Goal: Task Accomplishment & Management: Manage account settings

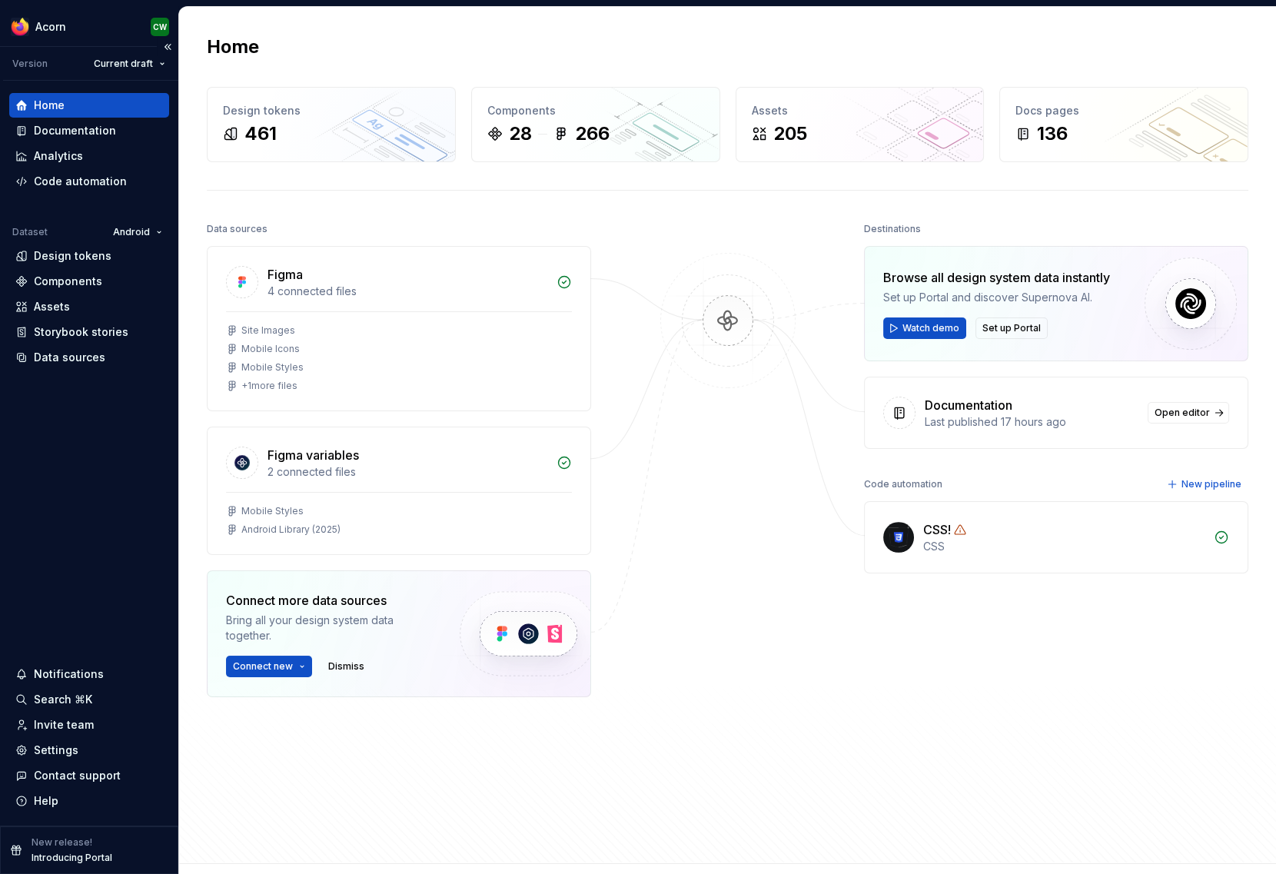
click at [41, 852] on div "New release! Introducing Portal" at bounding box center [72, 850] width 81 height 28
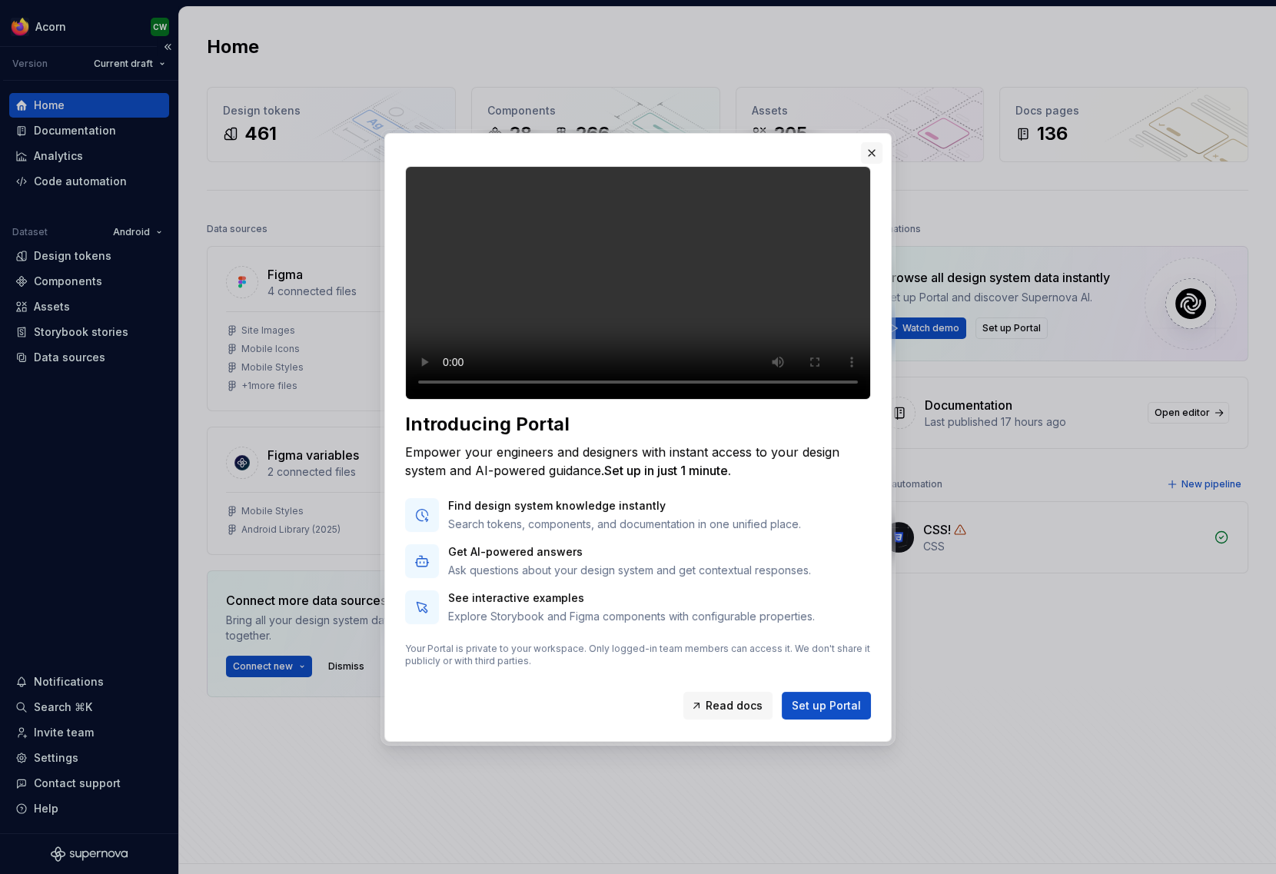
click at [875, 142] on button "button" at bounding box center [872, 153] width 22 height 22
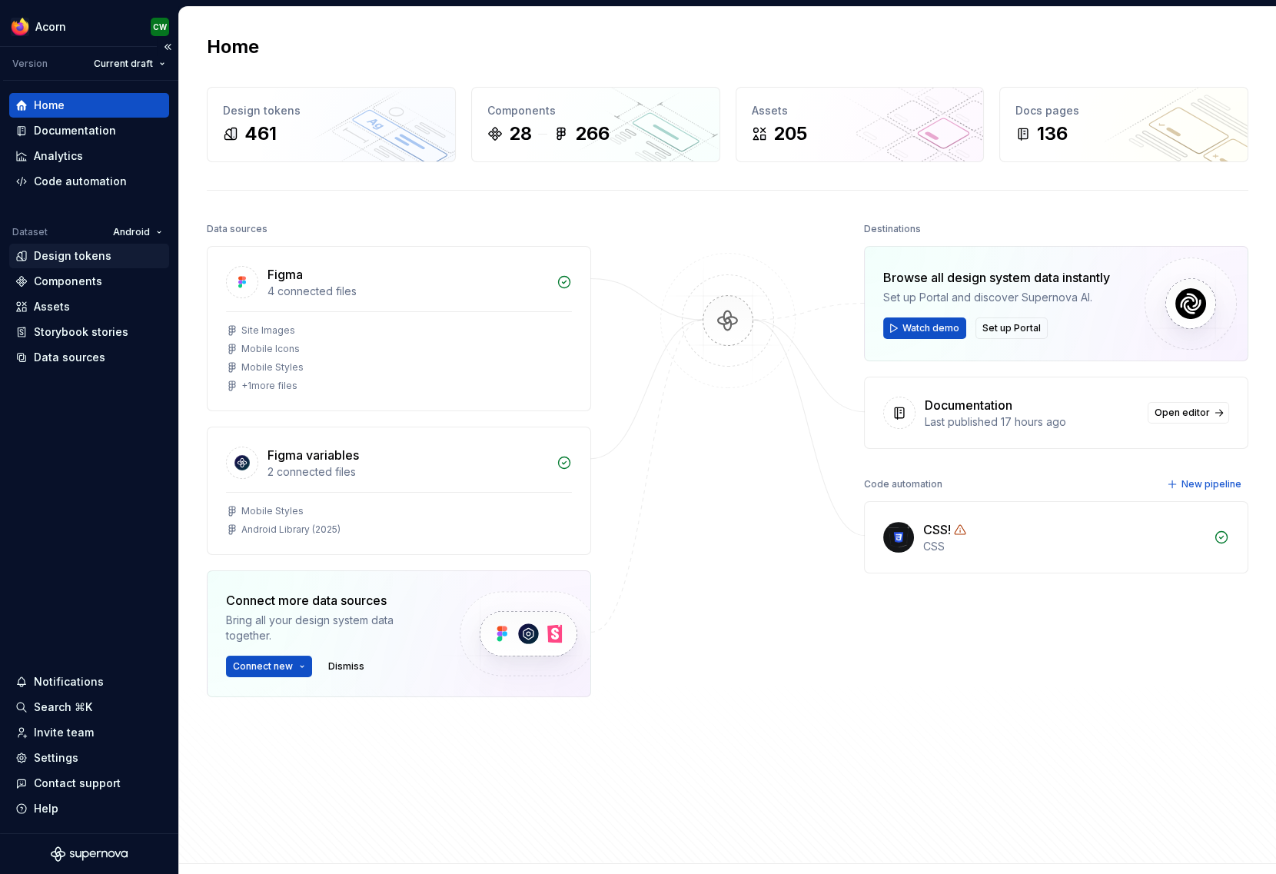
click at [71, 261] on div "Design tokens" at bounding box center [73, 255] width 78 height 15
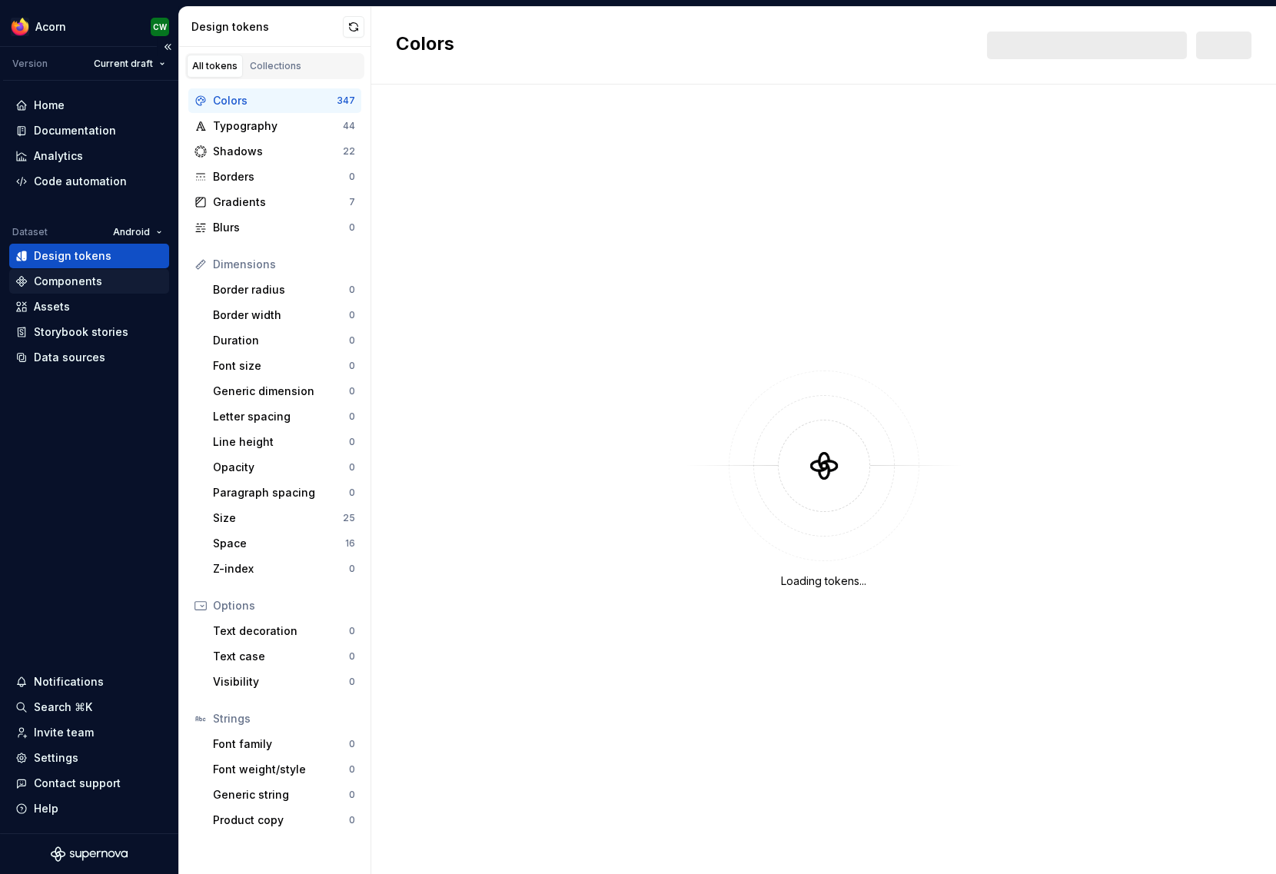
click at [91, 284] on div "Components" at bounding box center [68, 281] width 68 height 15
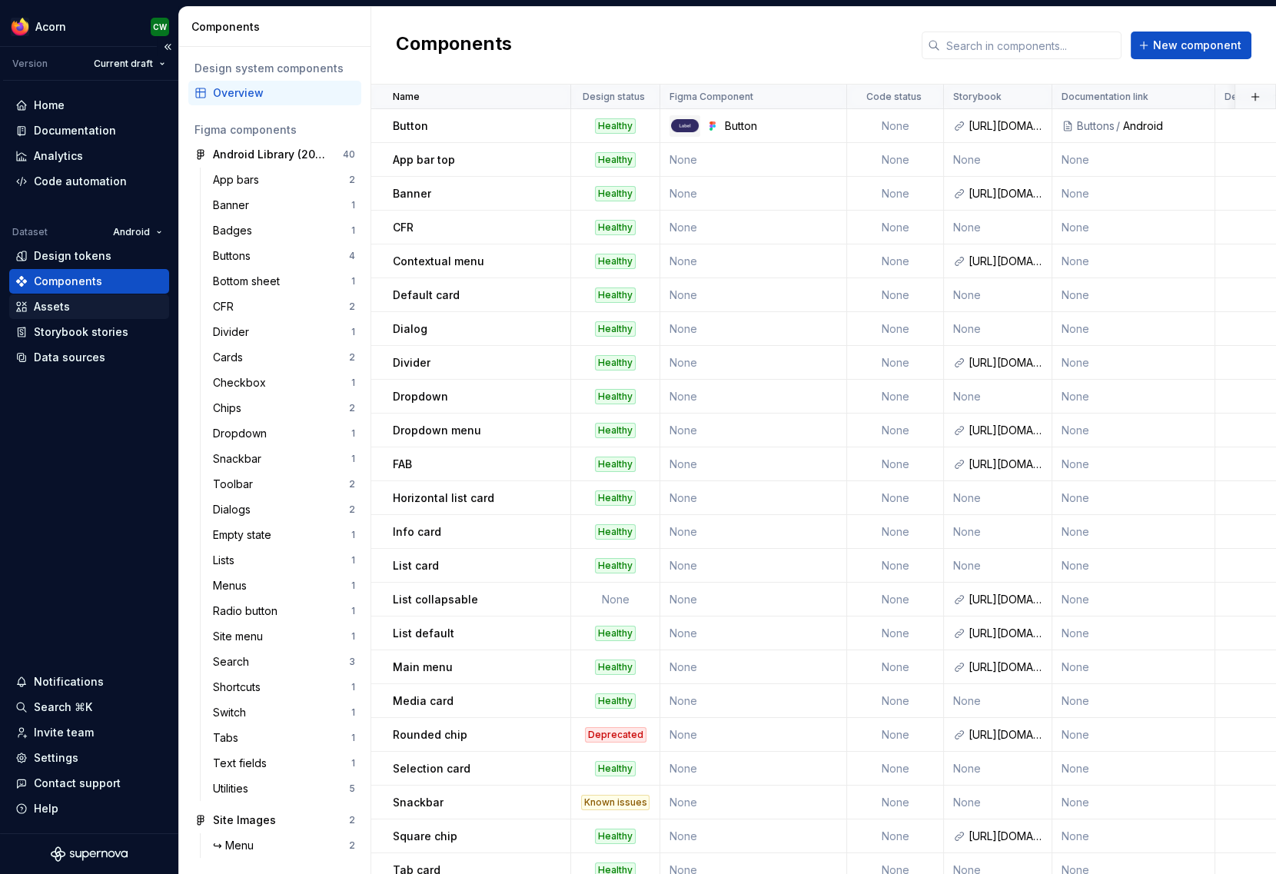
click at [59, 314] on div "Assets" at bounding box center [89, 306] width 160 height 25
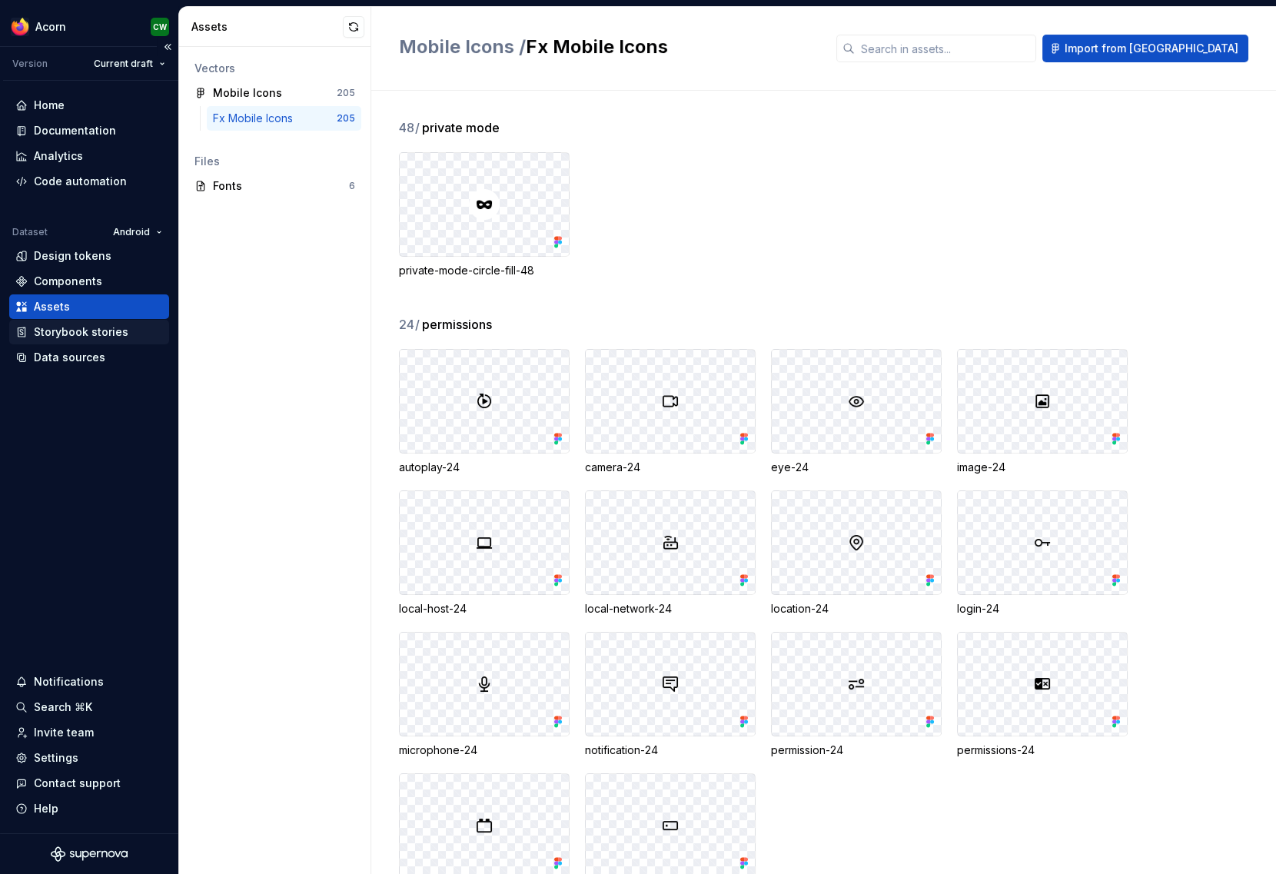
click at [116, 334] on div "Storybook stories" at bounding box center [81, 331] width 95 height 15
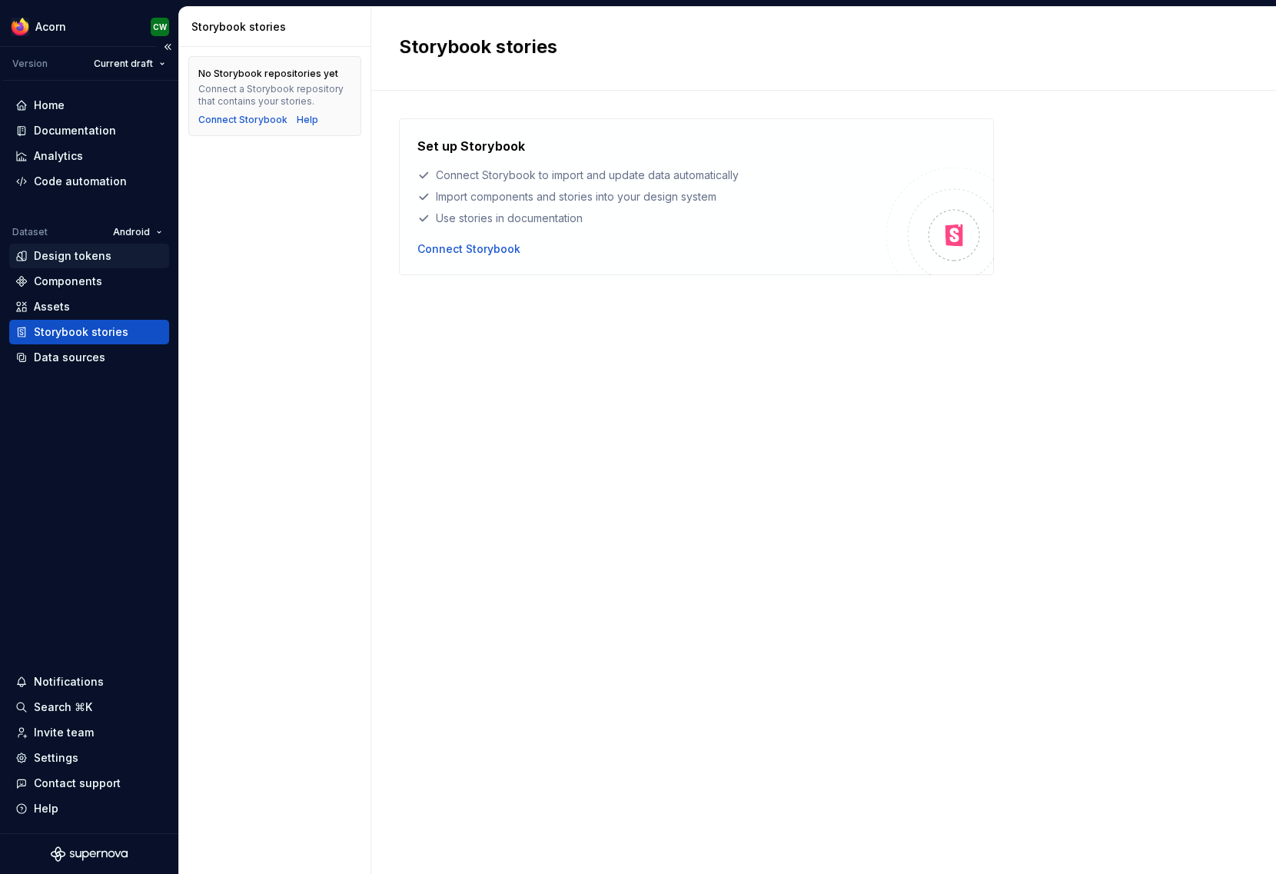
click at [81, 251] on div "Design tokens" at bounding box center [73, 255] width 78 height 15
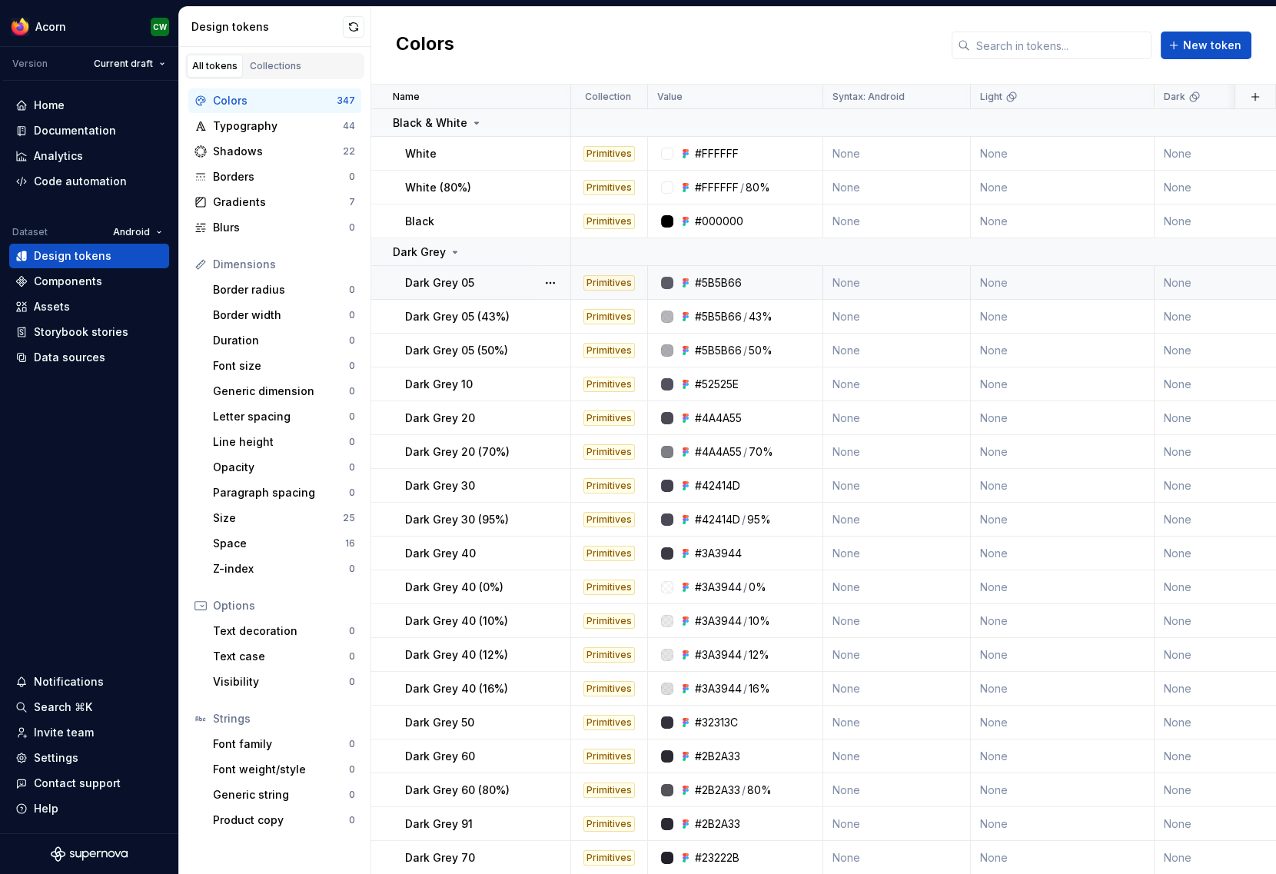
click at [487, 278] on div "Dark Grey 05" at bounding box center [487, 282] width 165 height 15
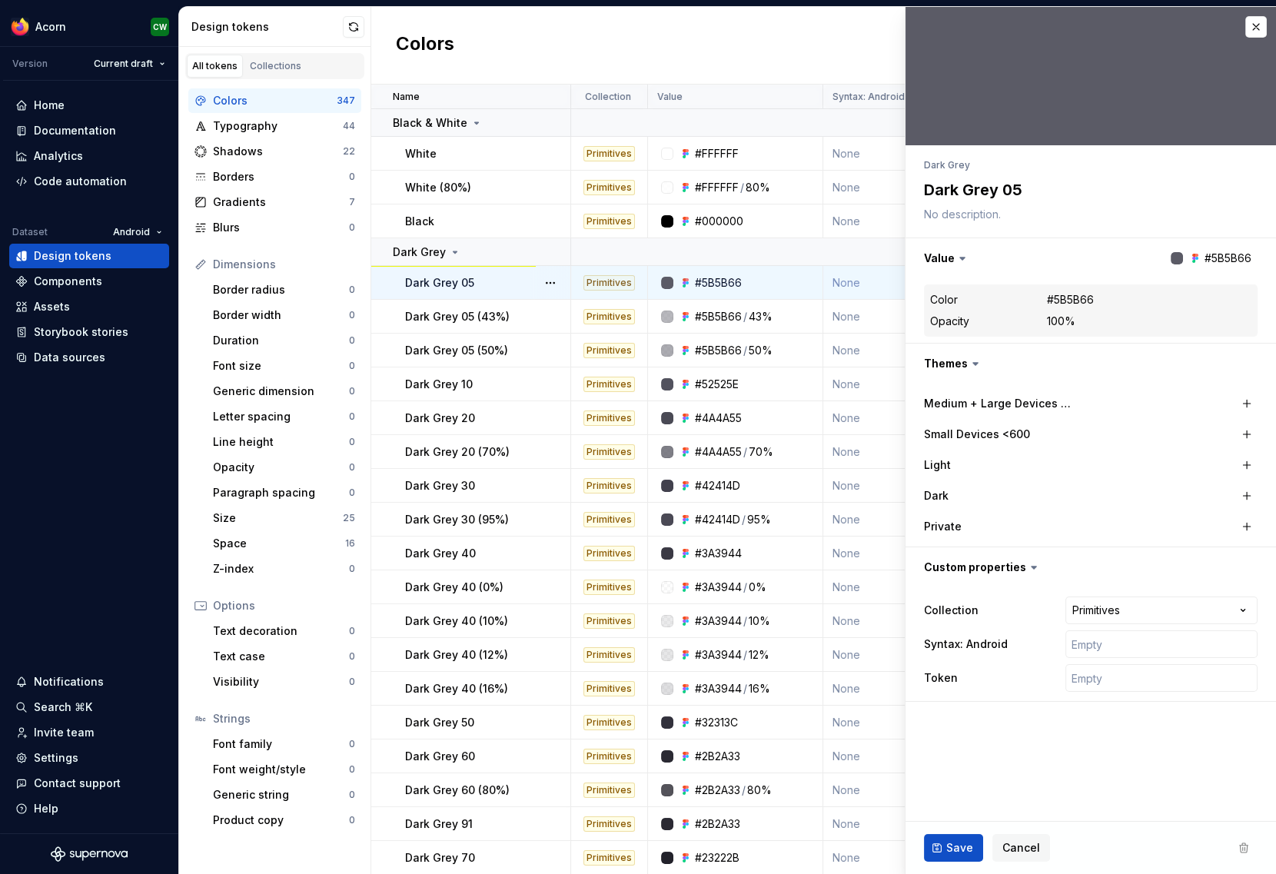
type textarea "*"
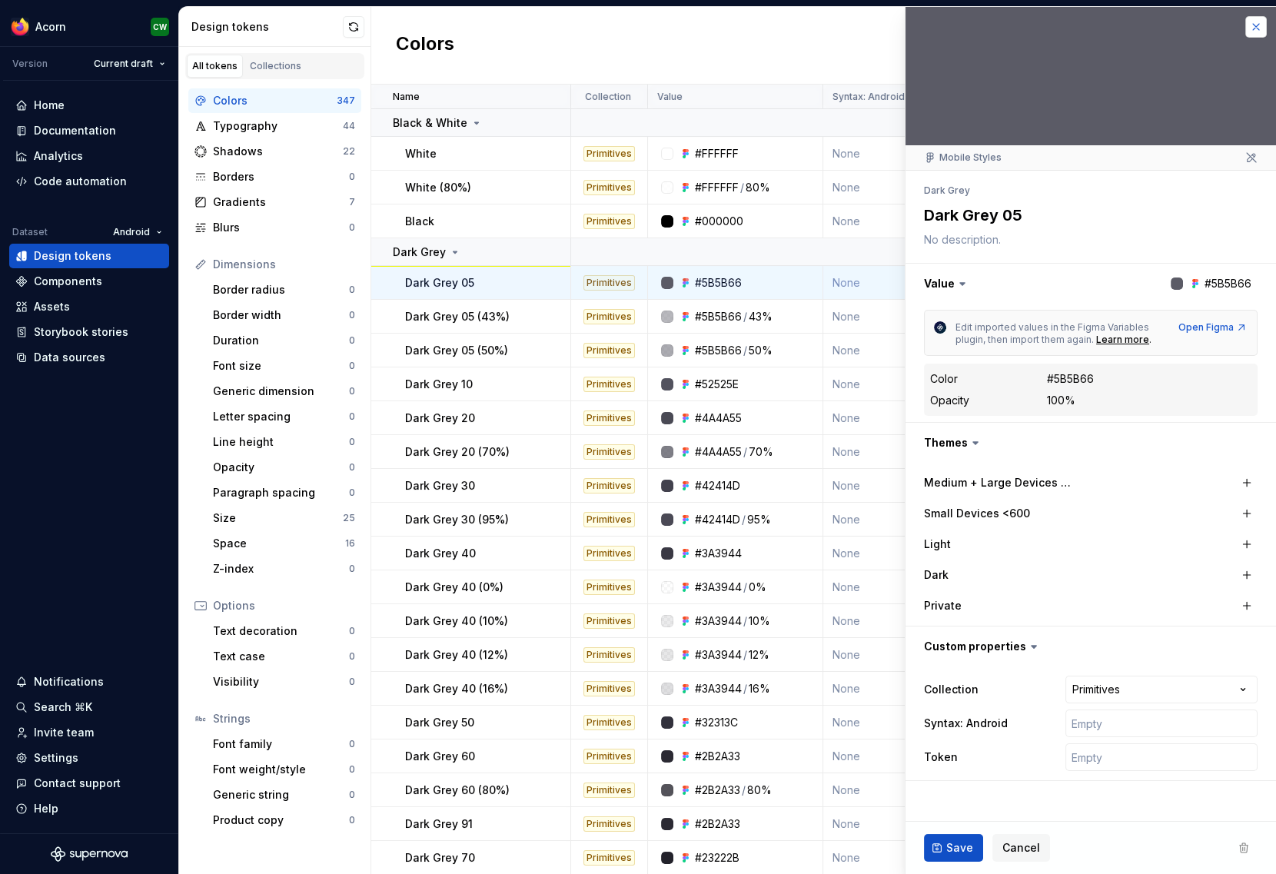
click at [1252, 30] on button "button" at bounding box center [1256, 27] width 22 height 22
